Goal: Transaction & Acquisition: Download file/media

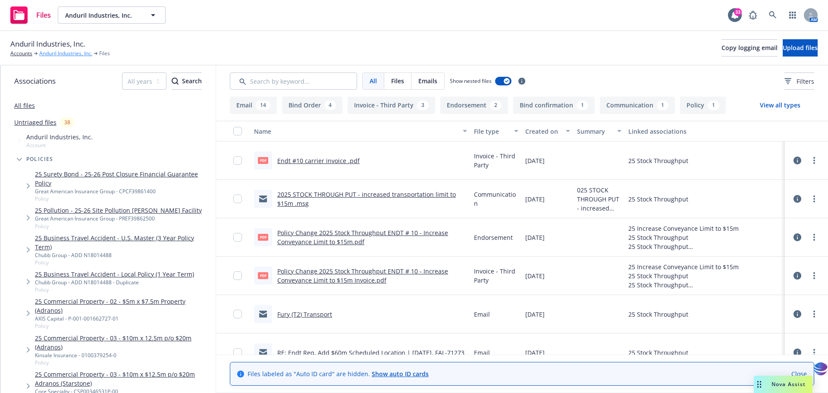
click at [58, 53] on link "Anduril Industries, Inc." at bounding box center [65, 54] width 53 height 8
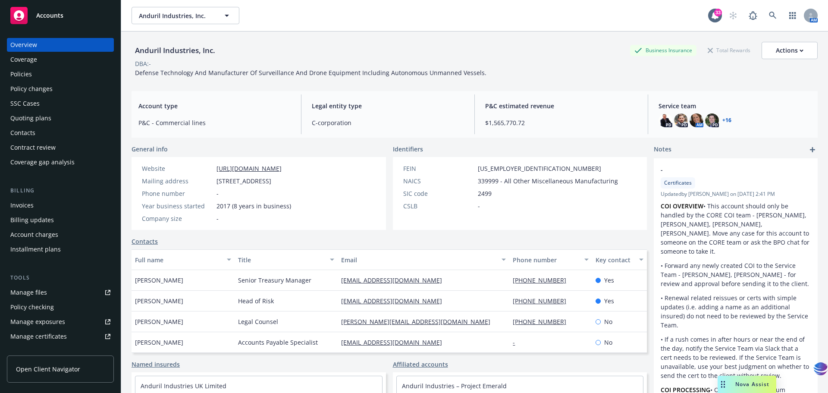
click at [24, 75] on div "Policies" at bounding box center [21, 74] width 22 height 14
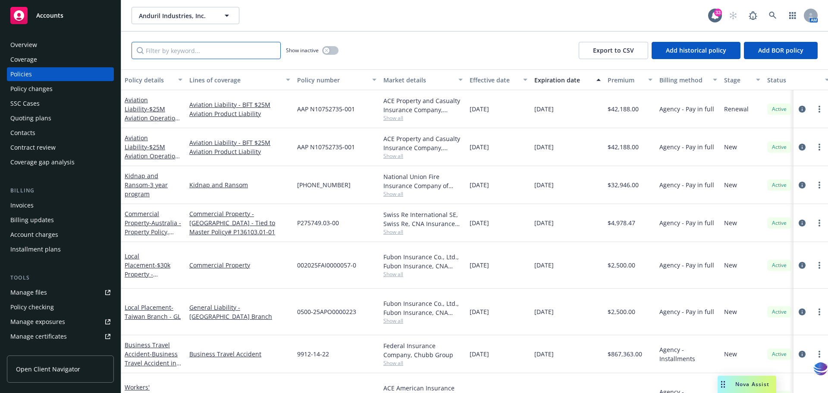
click at [156, 51] on input "Filter by keyword..." at bounding box center [205, 50] width 149 height 17
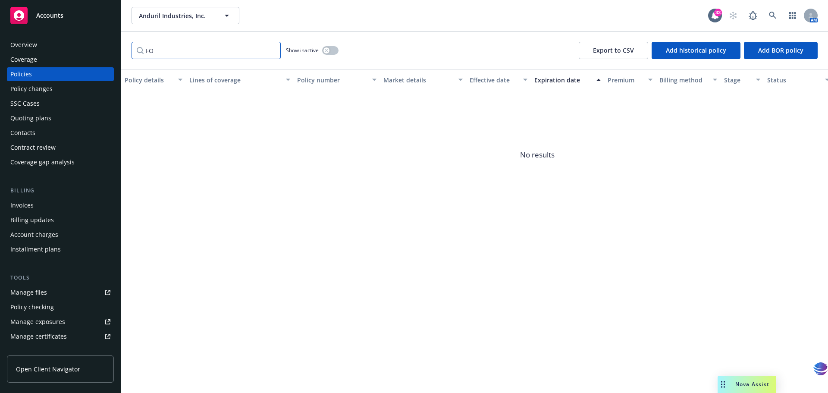
type input "F"
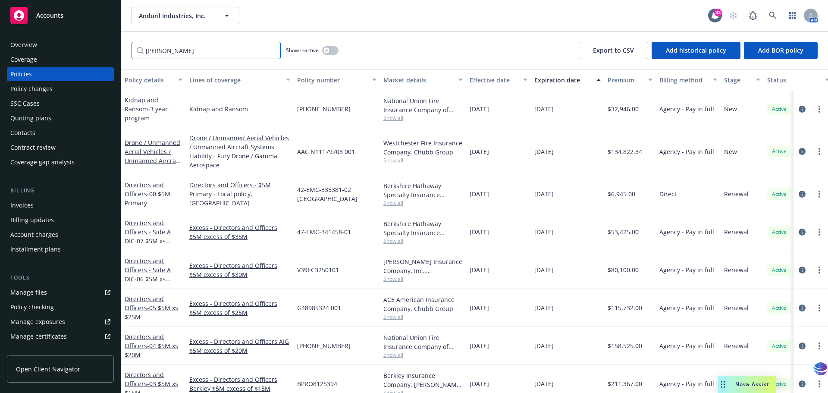
type input "[GEOGRAPHIC_DATA]"
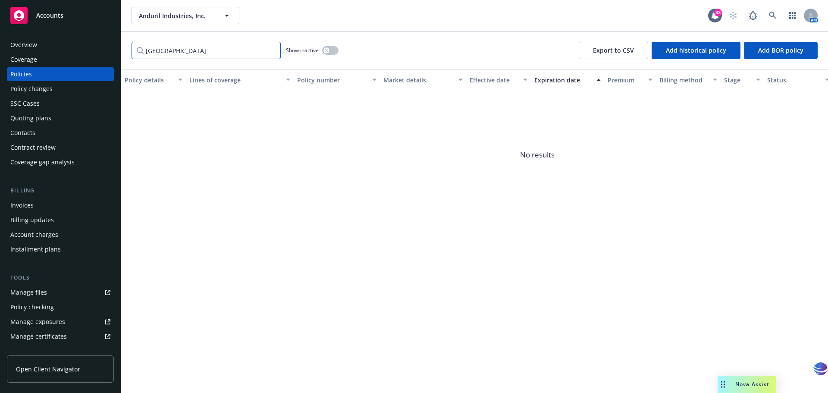
click at [273, 53] on input "[GEOGRAPHIC_DATA]" at bounding box center [205, 50] width 149 height 17
click at [272, 50] on input "[GEOGRAPHIC_DATA]" at bounding box center [205, 50] width 149 height 17
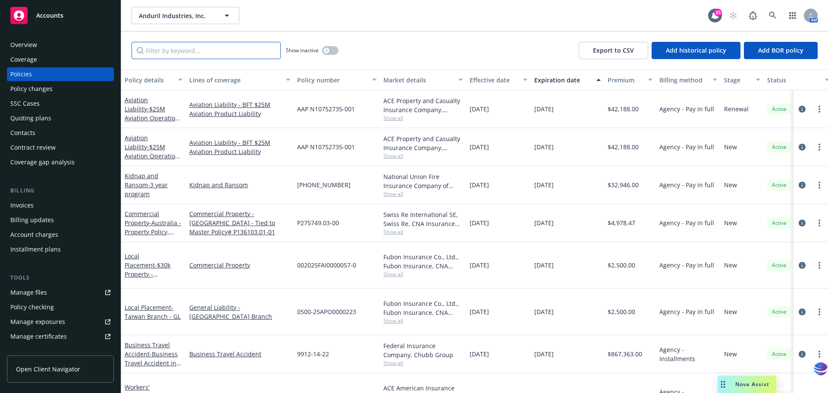
click at [188, 52] on input "Filter by keyword..." at bounding box center [205, 50] width 149 height 17
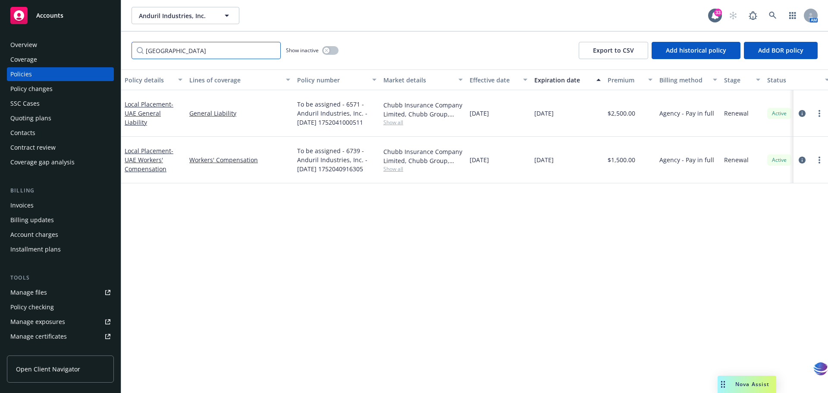
type input "[GEOGRAPHIC_DATA]"
click at [147, 102] on link "Local Placement - [GEOGRAPHIC_DATA] General Liability" at bounding box center [149, 113] width 49 height 26
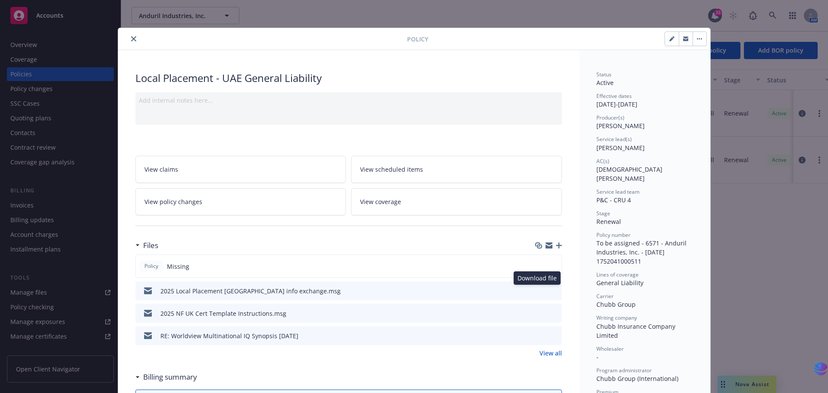
click at [538, 289] on icon "download file" at bounding box center [539, 290] width 7 height 7
click at [132, 39] on icon "close" at bounding box center [133, 38] width 5 height 5
